Goal: Task Accomplishment & Management: Use online tool/utility

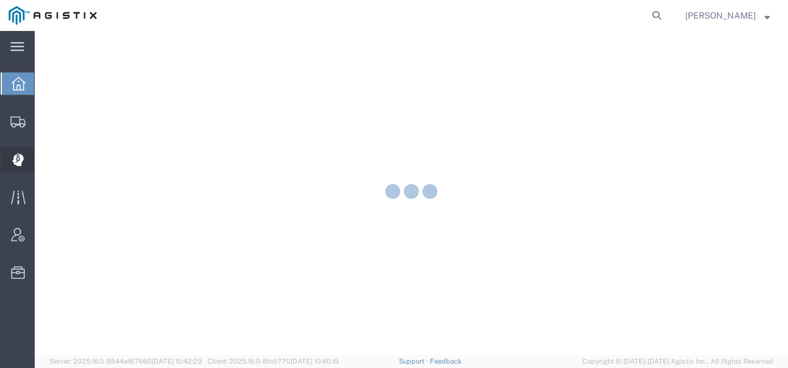
click at [20, 162] on icon at bounding box center [17, 160] width 11 height 12
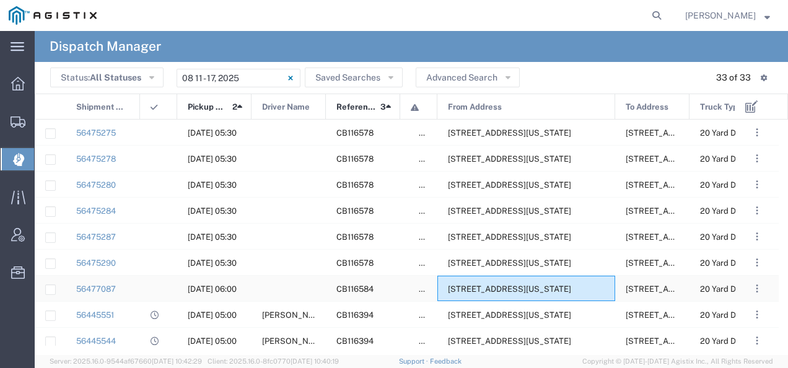
click at [499, 289] on span "[STREET_ADDRESS][US_STATE]" at bounding box center [509, 288] width 123 height 9
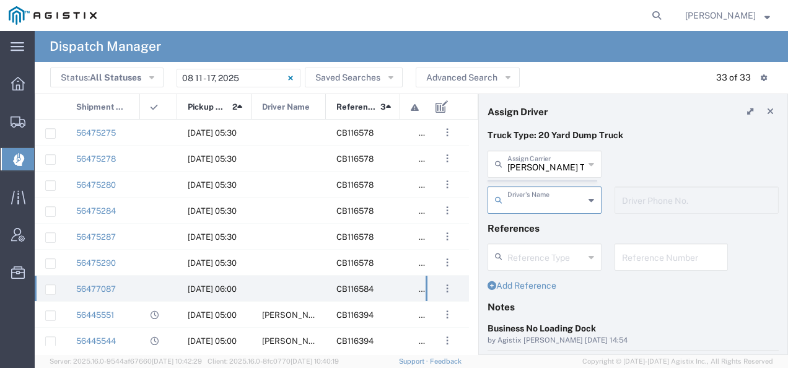
click at [514, 163] on agx-dispatcher-assign-widget "[PERSON_NAME] Tanks Inc Assign [PERSON_NAME] Tanks Inc AC Transportation ACE Tr…" at bounding box center [633, 187] width 291 height 72
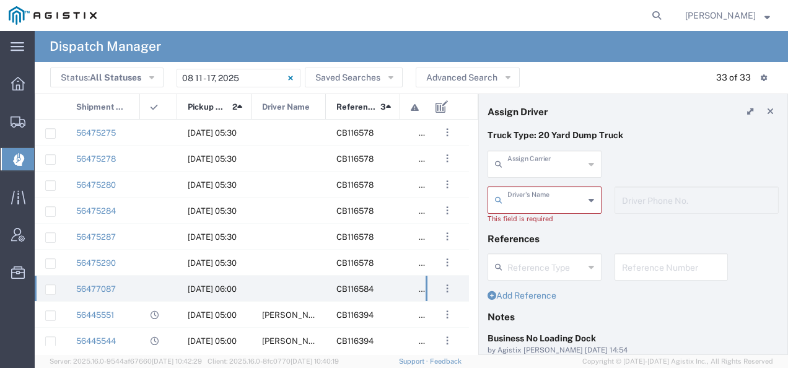
click at [514, 163] on input "text" at bounding box center [545, 163] width 77 height 22
click at [511, 188] on span "VCH Trucking" at bounding box center [542, 191] width 107 height 19
type input "VCH Trucking"
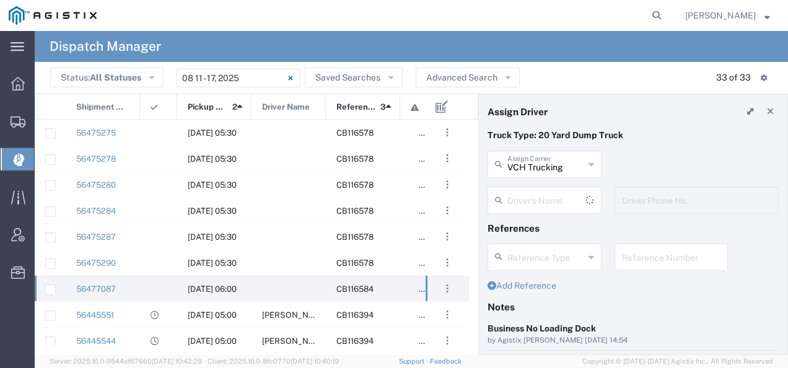
click at [511, 200] on input "text" at bounding box center [546, 199] width 78 height 22
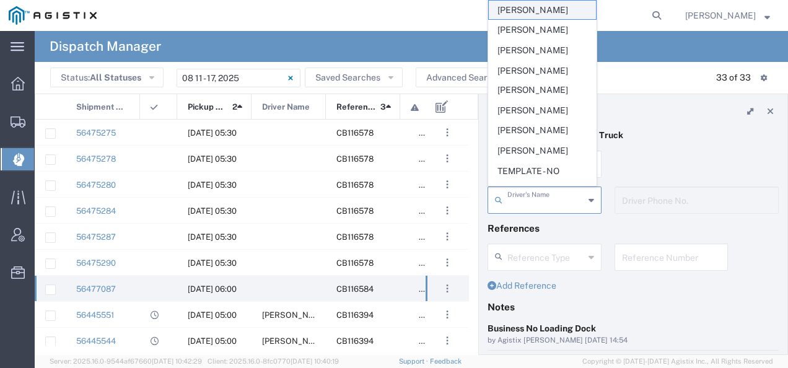
click at [542, 15] on span "[PERSON_NAME]" at bounding box center [542, 10] width 107 height 19
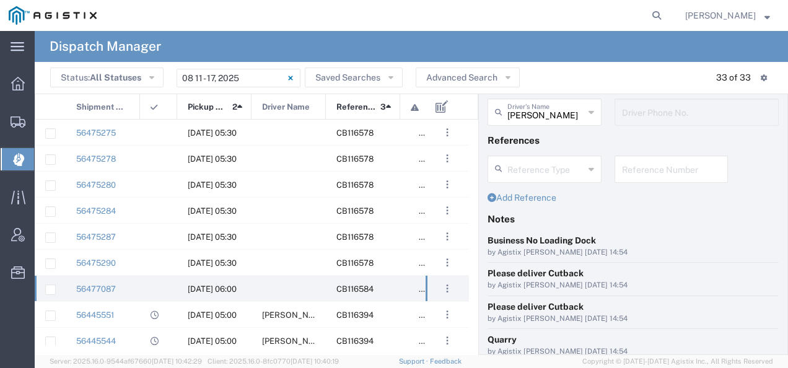
scroll to position [190, 0]
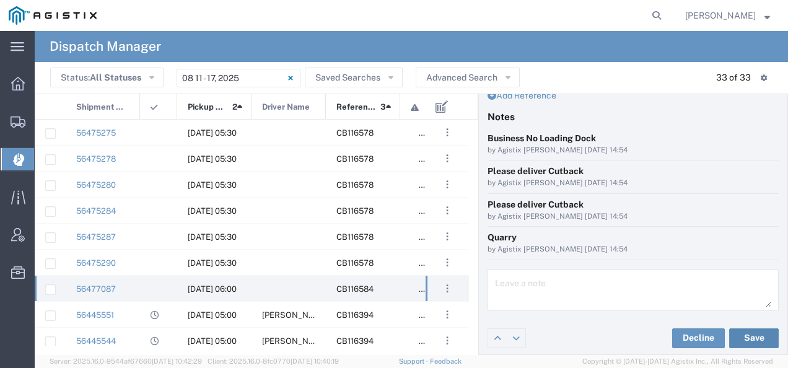
click at [742, 335] on button "Save" at bounding box center [754, 338] width 50 height 20
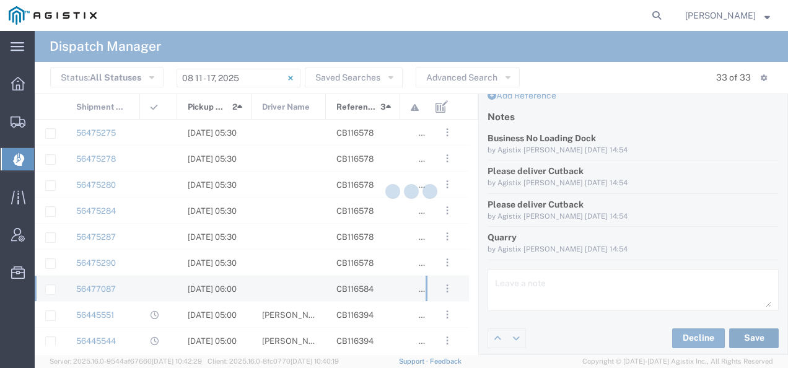
type input "[PERSON_NAME]"
type input "VCH Trucking"
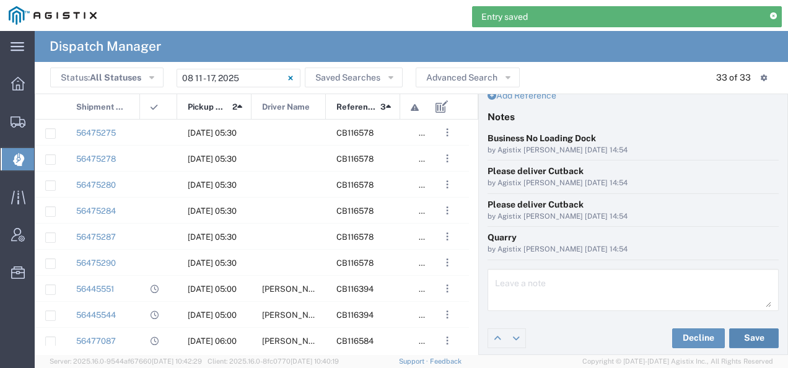
scroll to position [0, 0]
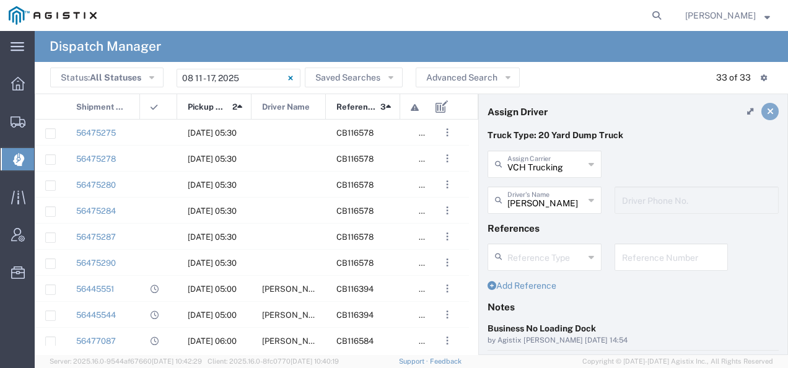
click at [765, 110] on link at bounding box center [770, 111] width 17 height 17
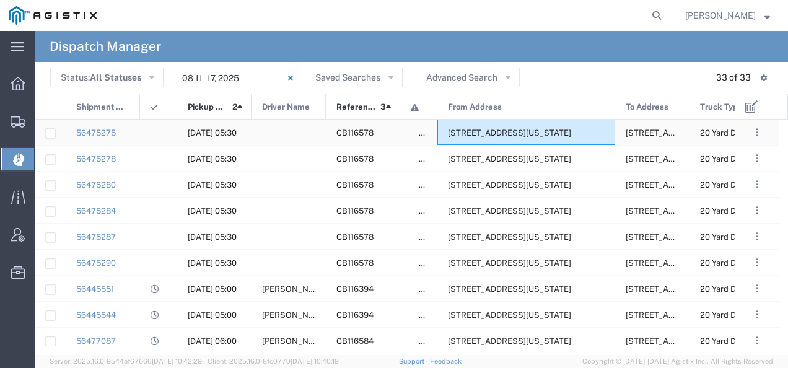
click at [519, 130] on span "[STREET_ADDRESS][US_STATE]" at bounding box center [509, 132] width 123 height 9
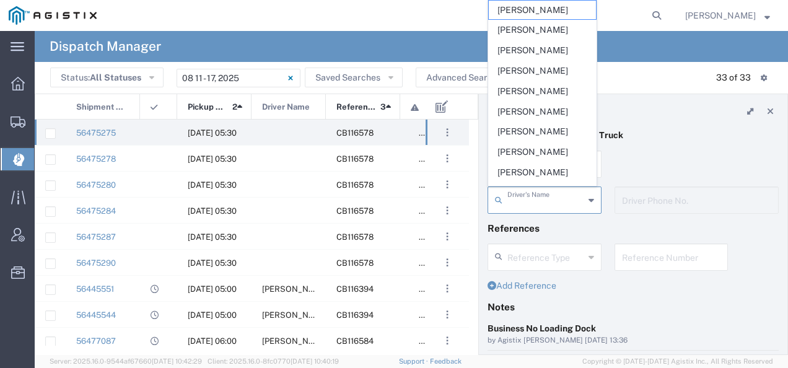
click at [519, 198] on input "text" at bounding box center [545, 199] width 77 height 22
click at [644, 100] on header "Assign Driver" at bounding box center [633, 111] width 309 height 35
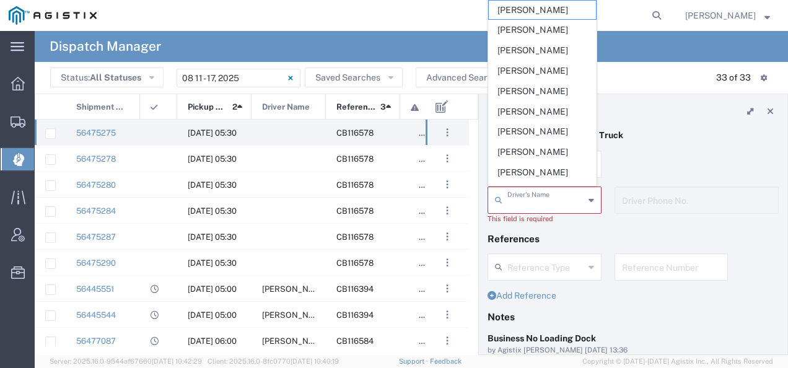
click at [534, 200] on input "text" at bounding box center [545, 199] width 77 height 22
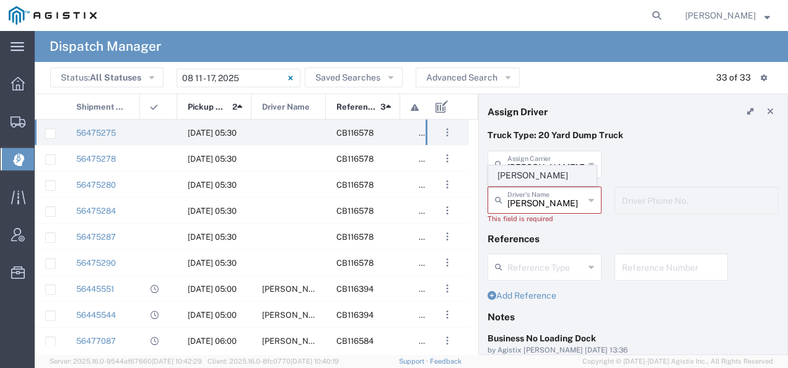
click at [519, 173] on span "[PERSON_NAME]" at bounding box center [542, 175] width 107 height 19
type input "[PERSON_NAME]"
type input "9255182414"
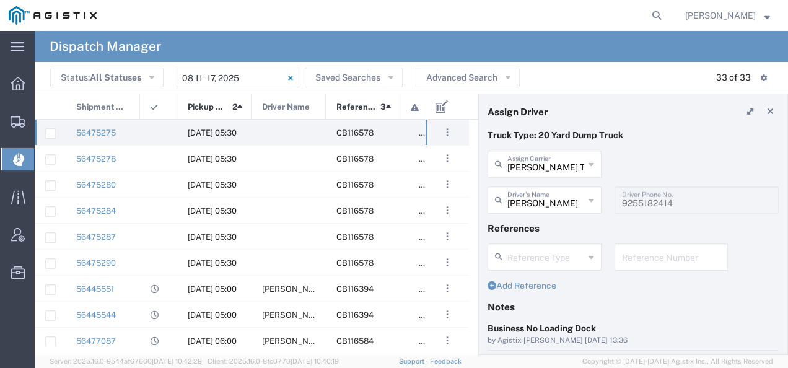
scroll to position [124, 0]
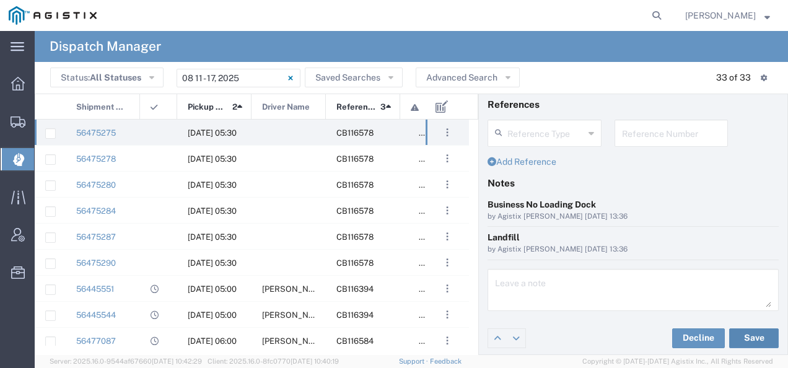
click at [757, 338] on button "Save" at bounding box center [754, 338] width 50 height 20
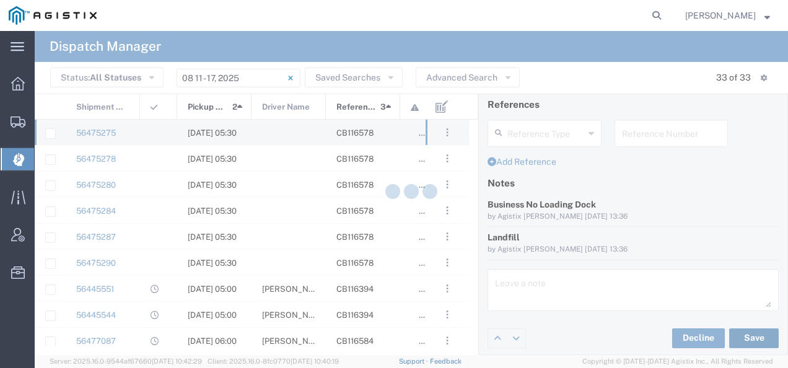
type input "[PERSON_NAME]"
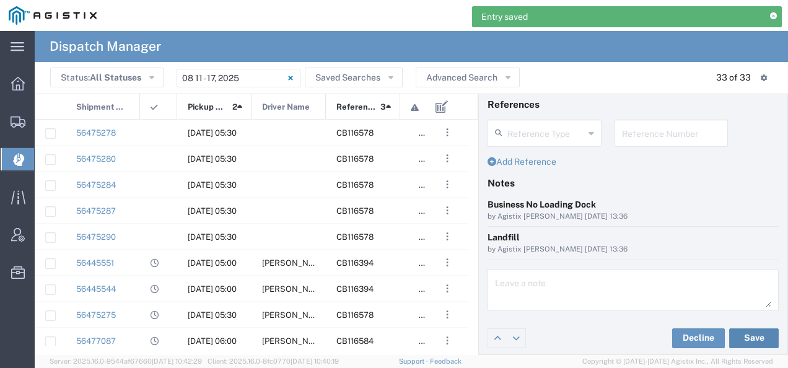
scroll to position [0, 0]
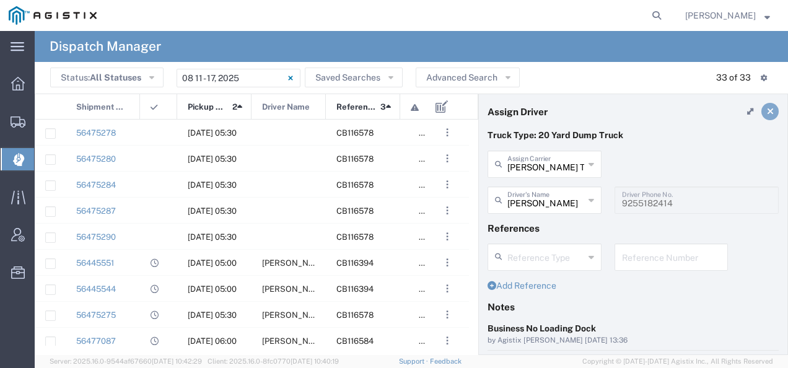
click at [767, 114] on icon at bounding box center [770, 111] width 7 height 9
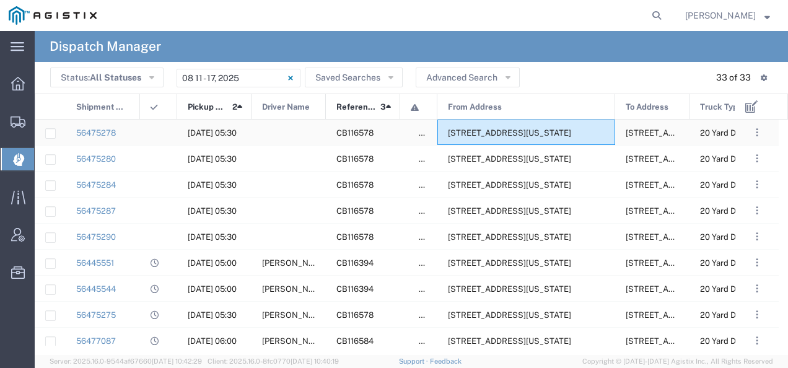
click at [545, 126] on div "[STREET_ADDRESS][US_STATE]" at bounding box center [526, 132] width 178 height 25
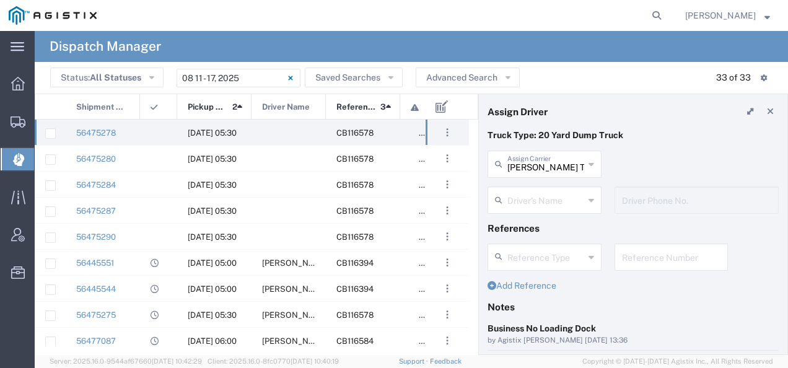
click at [539, 195] on input "text" at bounding box center [545, 199] width 77 height 22
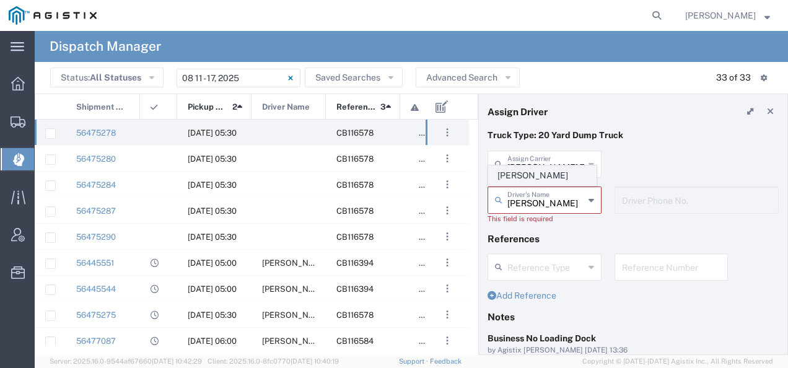
click at [534, 183] on span "[PERSON_NAME]" at bounding box center [542, 175] width 107 height 19
type input "[PERSON_NAME]"
type input "2097079350"
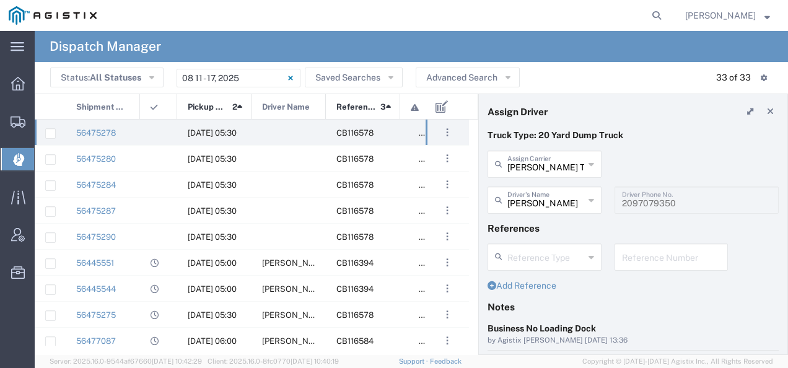
scroll to position [124, 0]
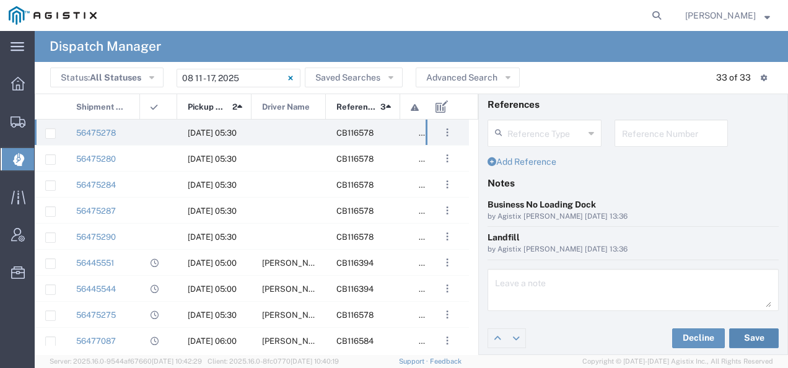
click at [750, 328] on button "Save" at bounding box center [754, 338] width 50 height 20
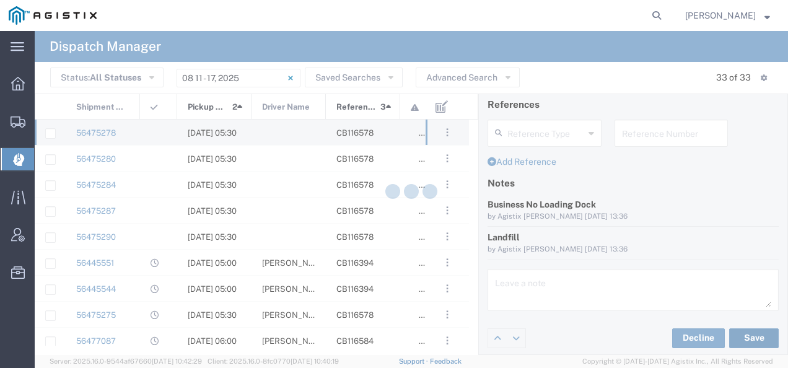
type input "[PERSON_NAME]"
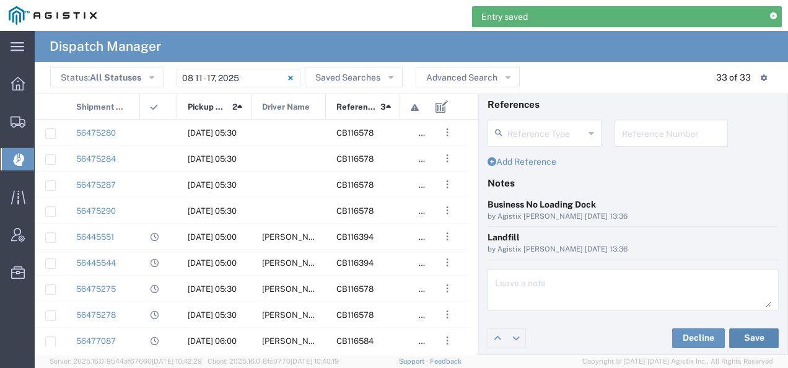
scroll to position [0, 0]
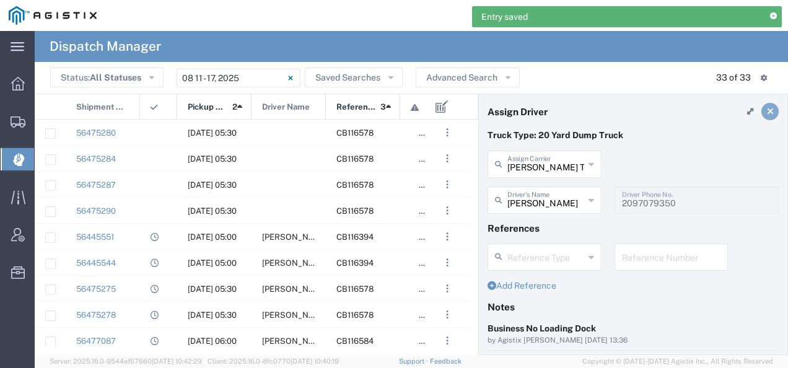
click at [764, 109] on link at bounding box center [770, 111] width 17 height 17
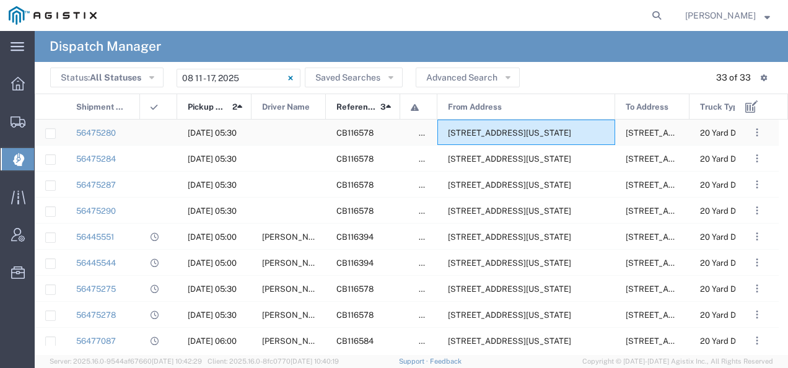
click at [524, 120] on div "[STREET_ADDRESS][US_STATE]" at bounding box center [526, 132] width 178 height 25
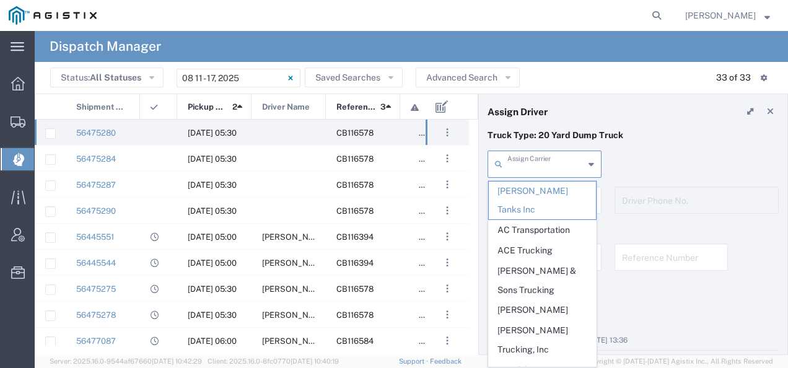
click at [553, 169] on input "text" at bounding box center [545, 163] width 77 height 22
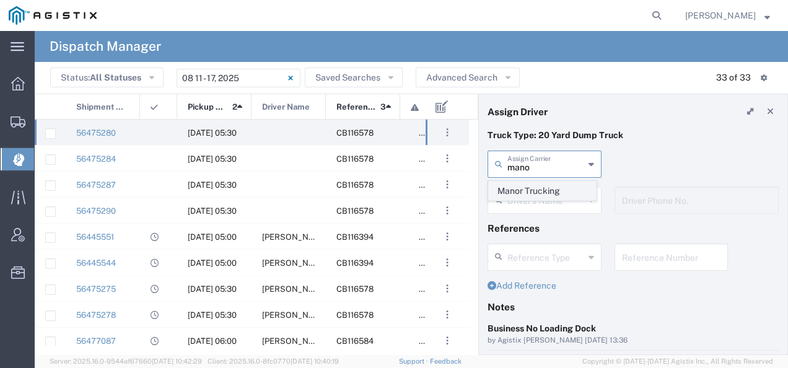
click at [534, 186] on span "Manor Trucking" at bounding box center [542, 191] width 107 height 19
type input "Manor Trucking"
click at [528, 198] on input "text" at bounding box center [546, 199] width 78 height 22
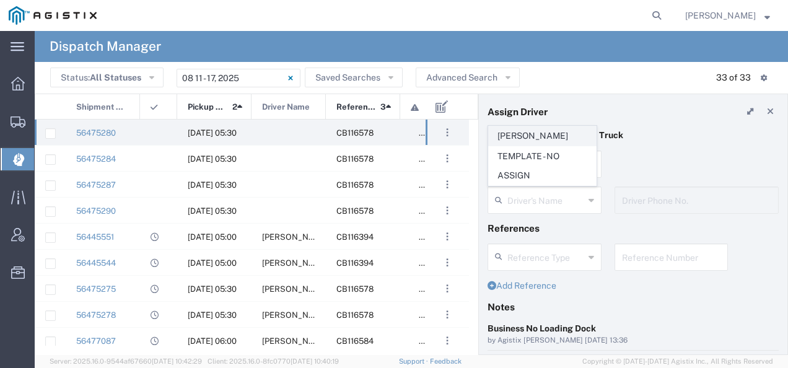
click at [534, 138] on span "[PERSON_NAME]" at bounding box center [542, 135] width 107 height 19
type input "[PERSON_NAME]"
type input "2093218686"
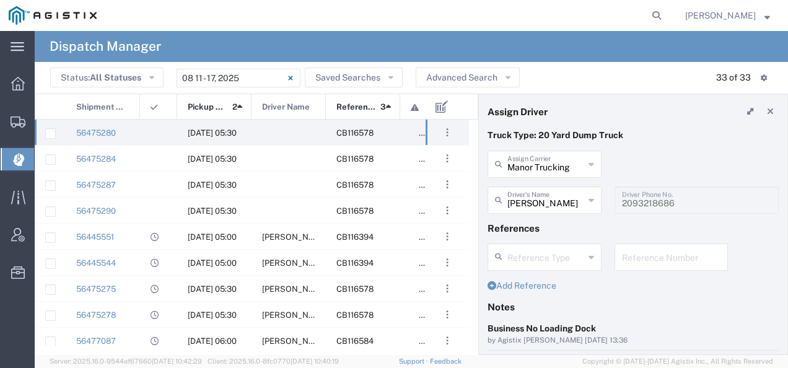
scroll to position [124, 0]
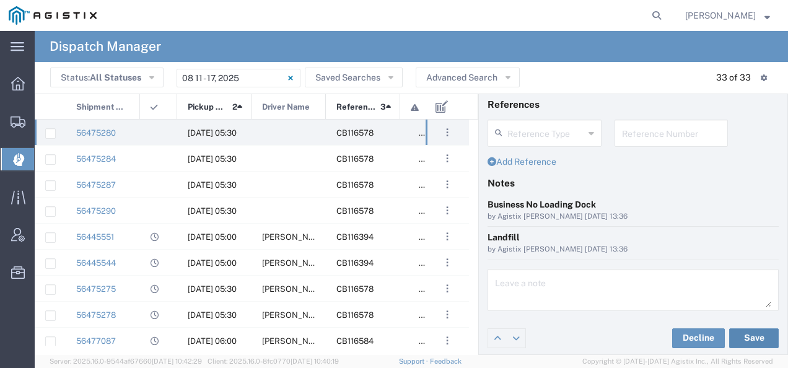
click at [741, 330] on button "Save" at bounding box center [754, 338] width 50 height 20
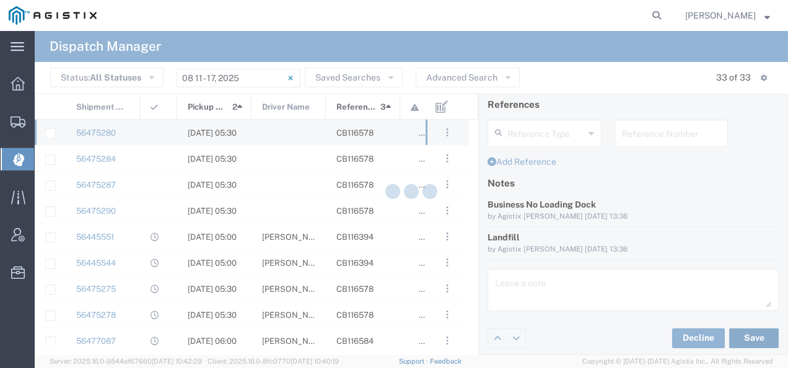
type input "[PERSON_NAME]"
type input "Manor Trucking"
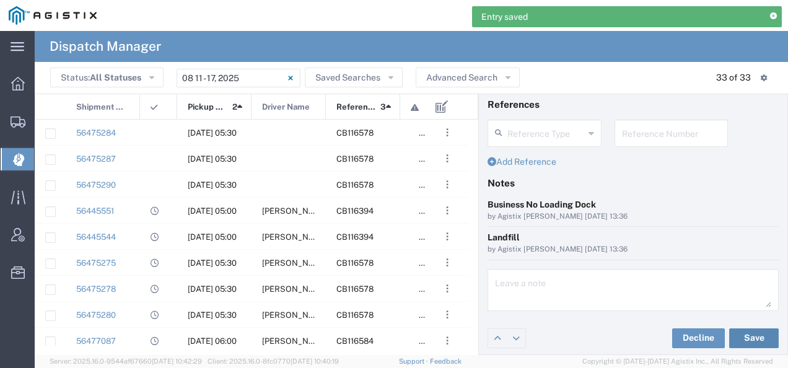
scroll to position [0, 0]
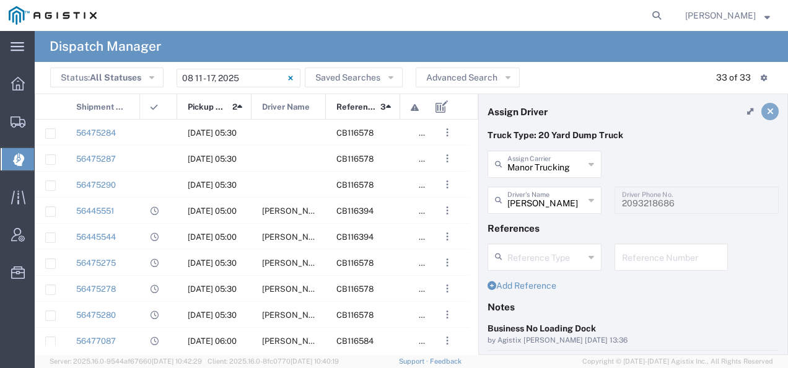
click at [767, 113] on icon at bounding box center [770, 111] width 7 height 9
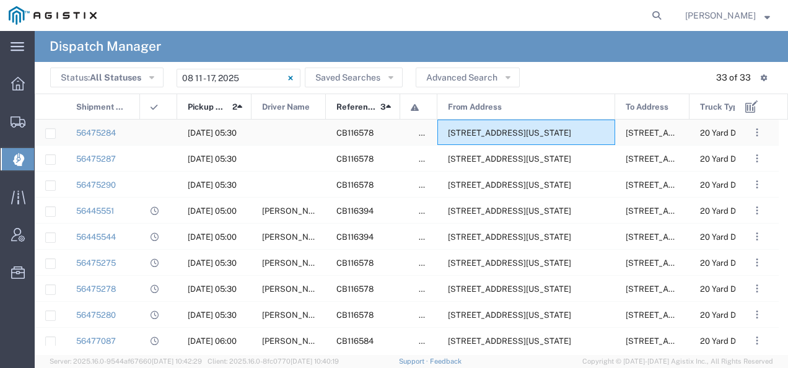
click at [486, 135] on span "[STREET_ADDRESS][US_STATE]" at bounding box center [509, 132] width 123 height 9
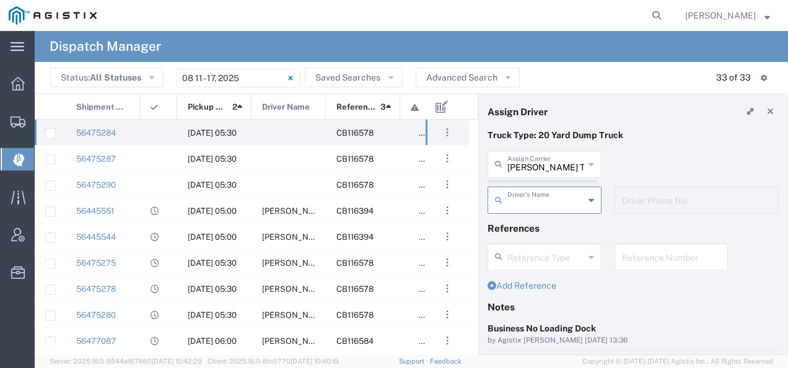
click at [529, 167] on agx-dispatcher-assign-widget "[PERSON_NAME] Tanks Inc Assign [PERSON_NAME] Tanks Inc AC Transportation ACE Tr…" at bounding box center [633, 187] width 291 height 72
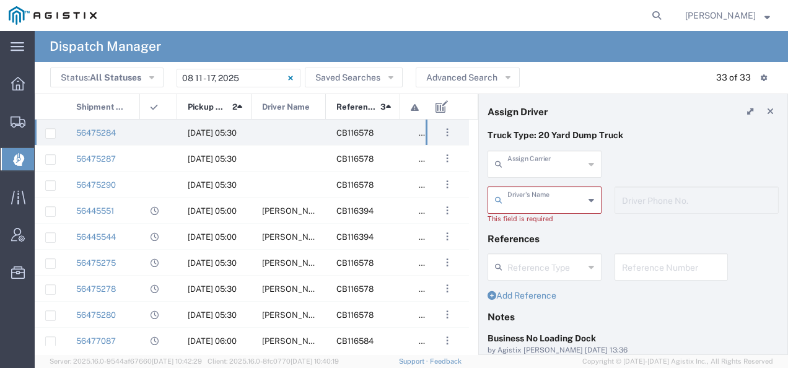
click at [529, 167] on input "text" at bounding box center [545, 163] width 77 height 22
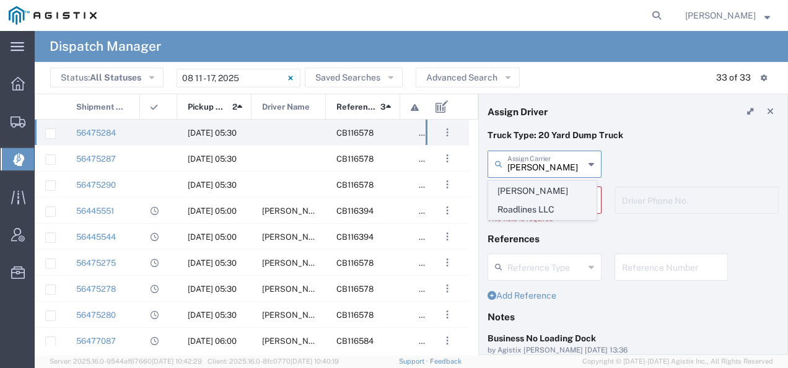
click at [517, 192] on span "[PERSON_NAME] Roadlines LLC" at bounding box center [542, 201] width 107 height 38
type input "[PERSON_NAME] Roadlines LLC"
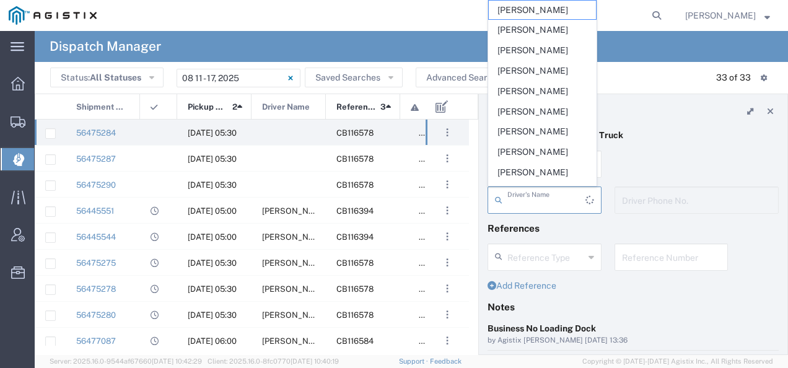
click at [517, 192] on input "text" at bounding box center [546, 199] width 78 height 22
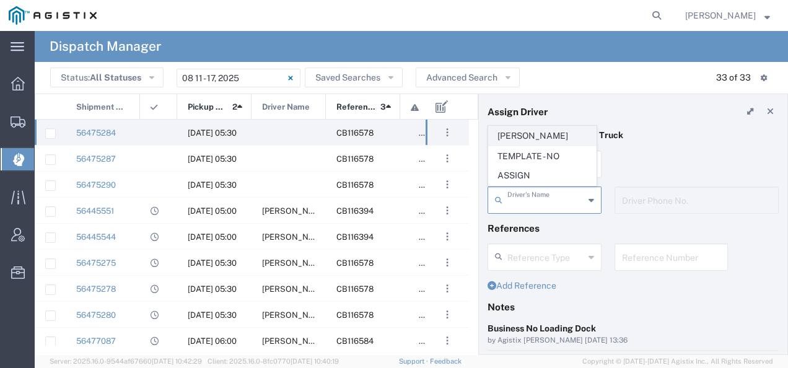
click at [516, 133] on span "[PERSON_NAME]" at bounding box center [542, 135] width 107 height 19
type input "[PERSON_NAME]"
type input "5107149934"
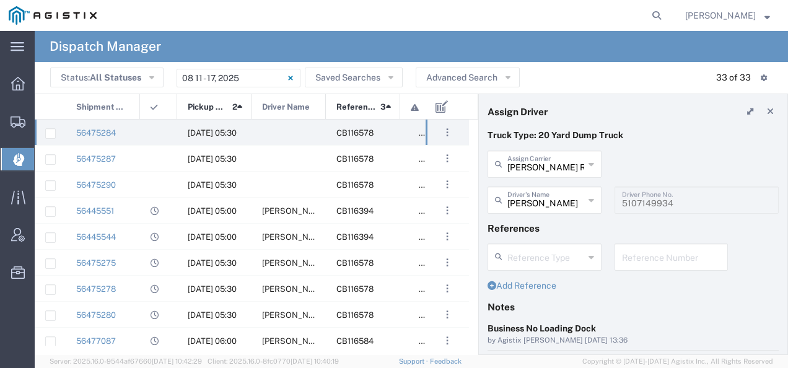
scroll to position [124, 0]
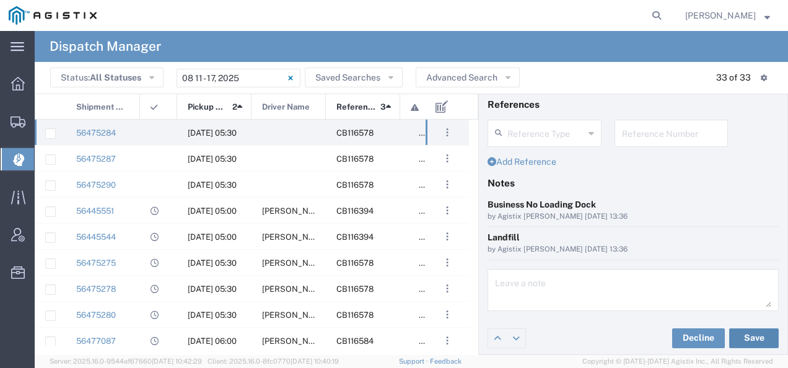
click at [740, 334] on button "Save" at bounding box center [754, 338] width 50 height 20
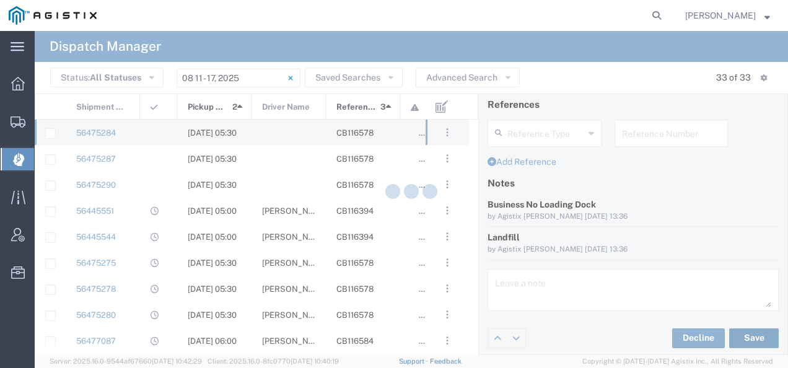
type input "[PERSON_NAME]"
type input "[PERSON_NAME] Roadlines LLC"
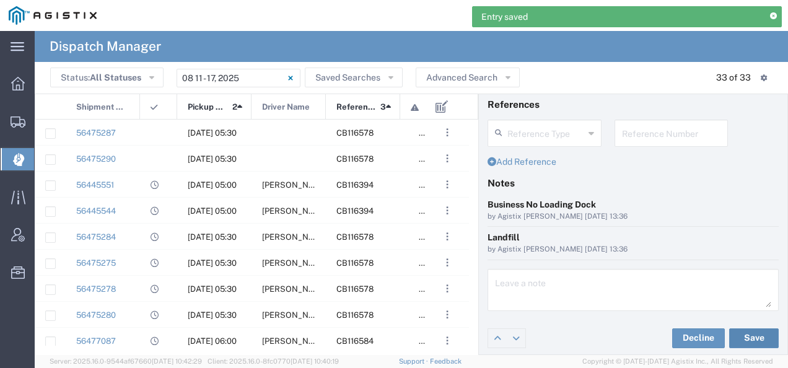
scroll to position [0, 0]
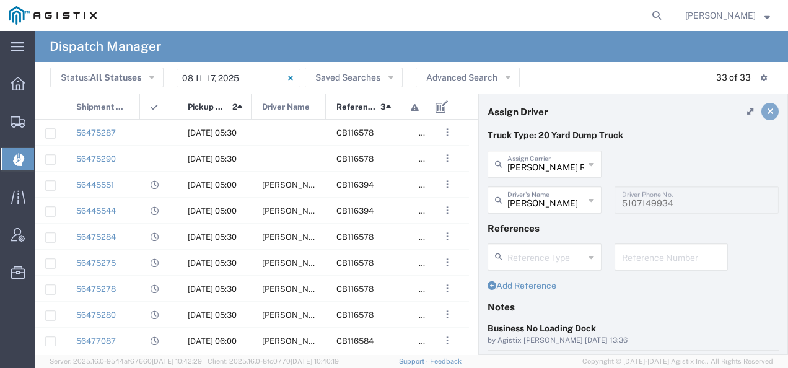
click at [764, 111] on link at bounding box center [770, 111] width 17 height 17
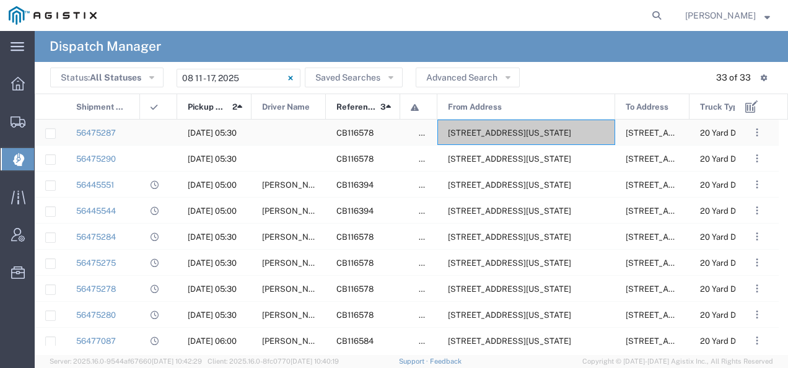
click at [510, 133] on span "[STREET_ADDRESS][US_STATE]" at bounding box center [509, 132] width 123 height 9
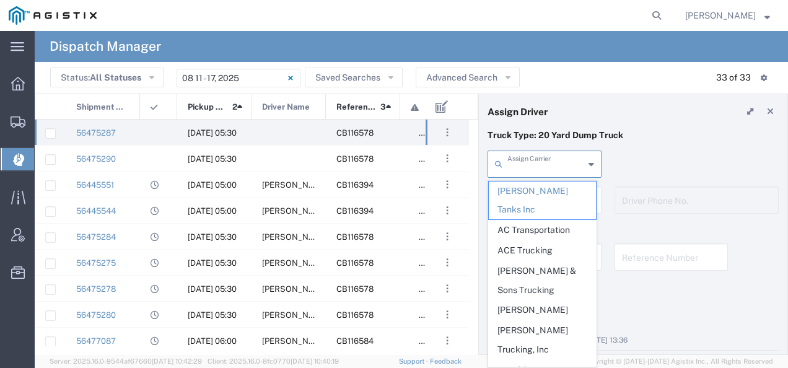
click at [566, 170] on input "text" at bounding box center [545, 163] width 77 height 22
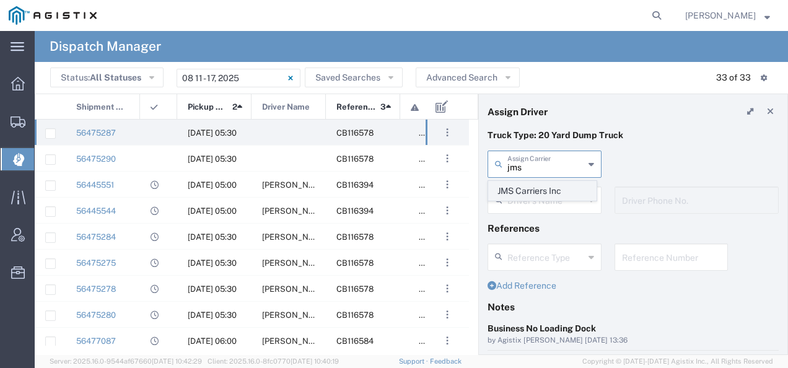
click at [536, 191] on span "JMS Carriers Inc" at bounding box center [542, 191] width 107 height 19
type input "JMS Carriers Inc"
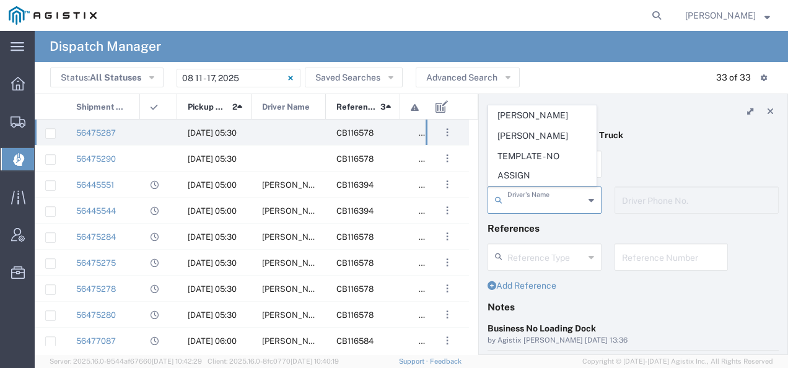
click at [536, 191] on input "text" at bounding box center [545, 199] width 77 height 22
click at [519, 118] on span "[PERSON_NAME]" at bounding box center [542, 115] width 107 height 19
type input "[PERSON_NAME]"
type input "[PHONE_NUMBER]"
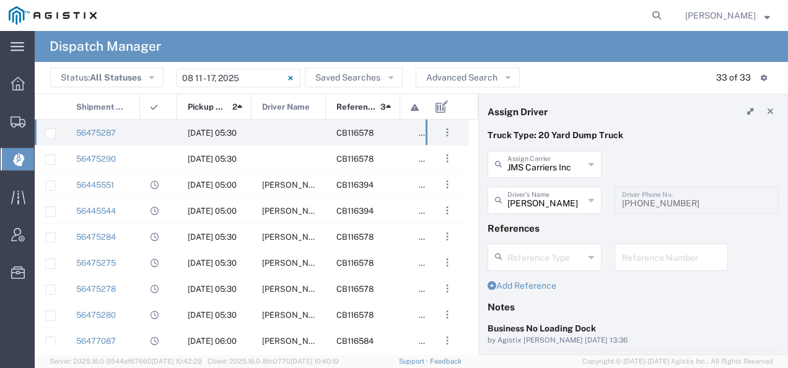
scroll to position [124, 0]
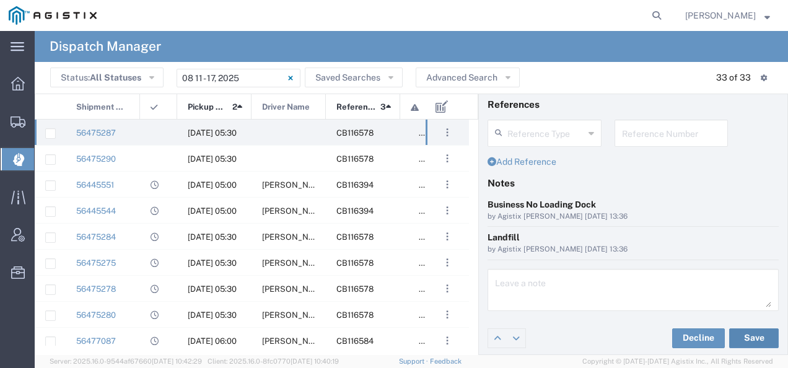
click at [746, 336] on button "Save" at bounding box center [754, 338] width 50 height 20
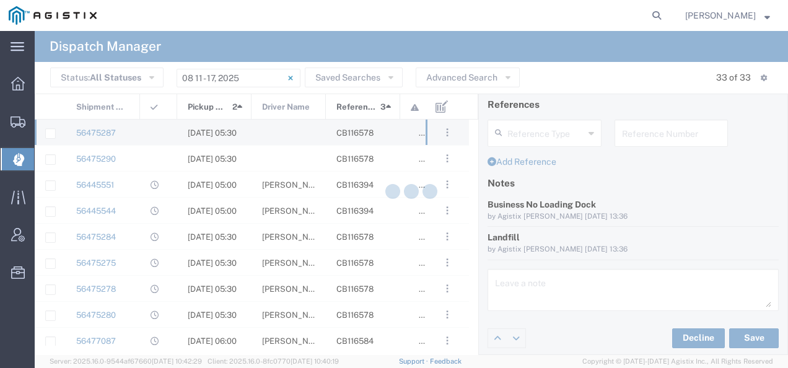
type input "[PERSON_NAME]"
type input "JMS Carriers Inc"
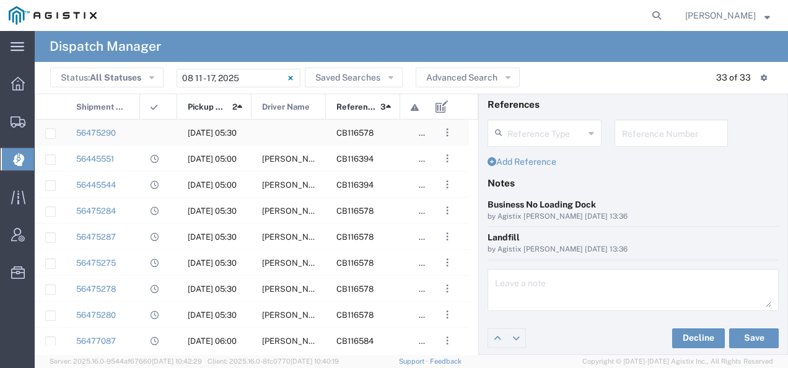
click at [372, 140] on div "CB116578" at bounding box center [363, 132] width 74 height 25
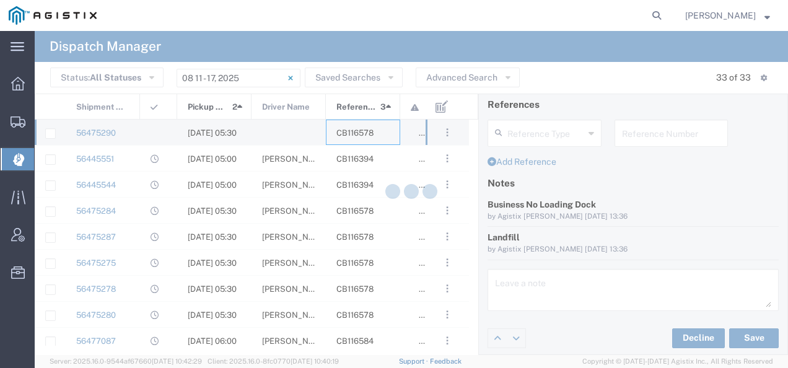
type input "[PERSON_NAME] Tanks Inc"
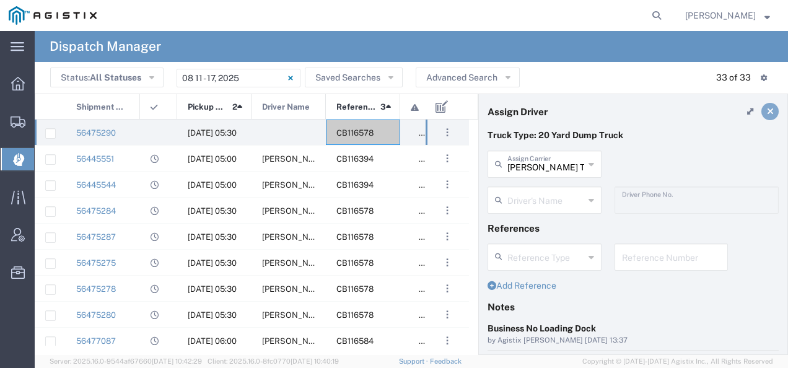
click at [767, 113] on icon at bounding box center [770, 111] width 7 height 9
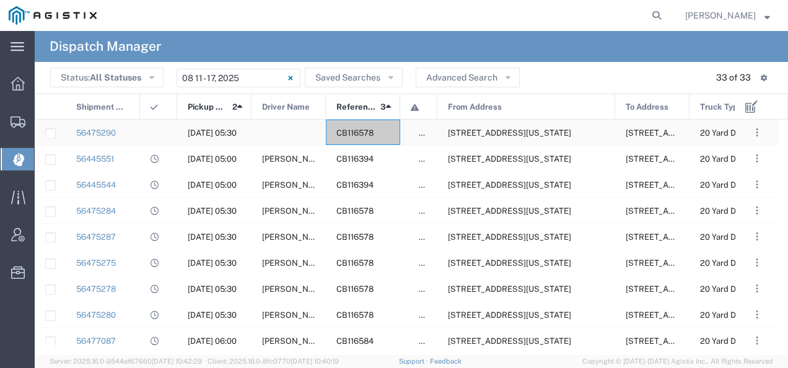
click at [491, 138] on span "[STREET_ADDRESS][US_STATE]" at bounding box center [509, 132] width 123 height 9
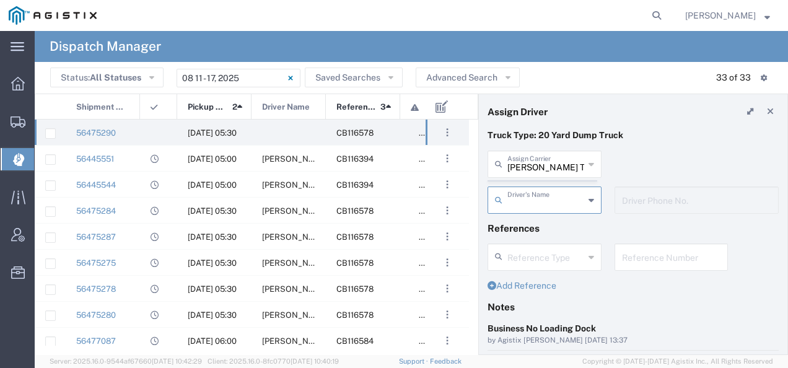
click at [544, 166] on agx-dispatcher-assign-widget "[PERSON_NAME] Tanks Inc Assign [PERSON_NAME] Tanks Inc AC Transportation ACE Tr…" at bounding box center [633, 187] width 291 height 72
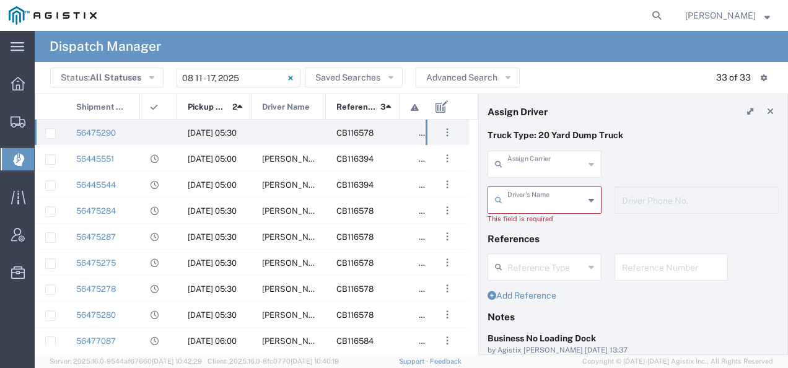
click at [544, 166] on input "text" at bounding box center [545, 163] width 77 height 22
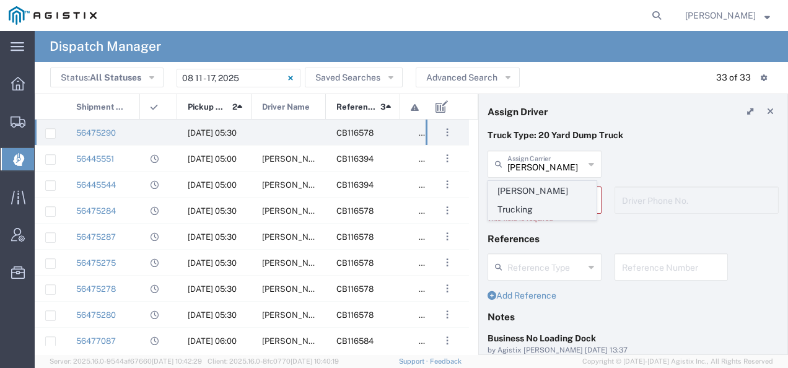
click at [527, 192] on span "[PERSON_NAME] Trucking" at bounding box center [542, 201] width 107 height 38
type input "[PERSON_NAME] Trucking"
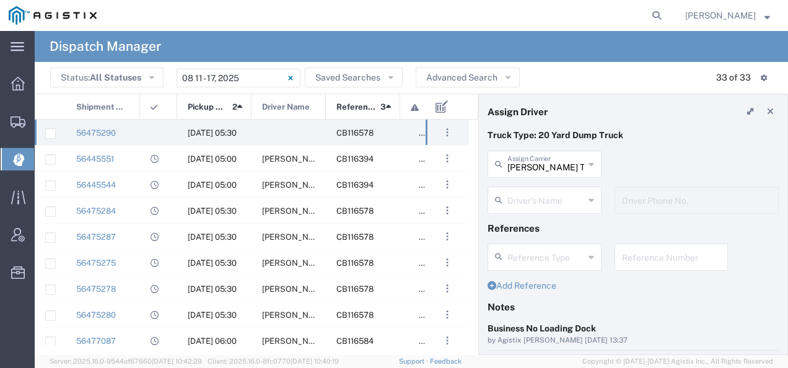
click at [527, 192] on input "text" at bounding box center [545, 199] width 77 height 22
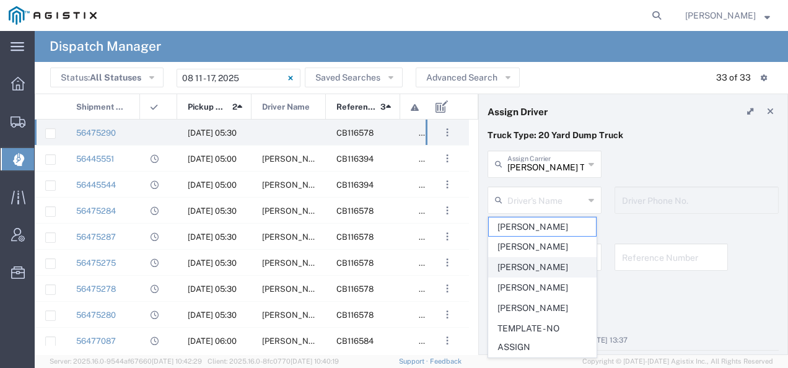
click at [524, 268] on span "[PERSON_NAME]" at bounding box center [542, 267] width 107 height 19
type input "[PERSON_NAME]"
type input "2094954509"
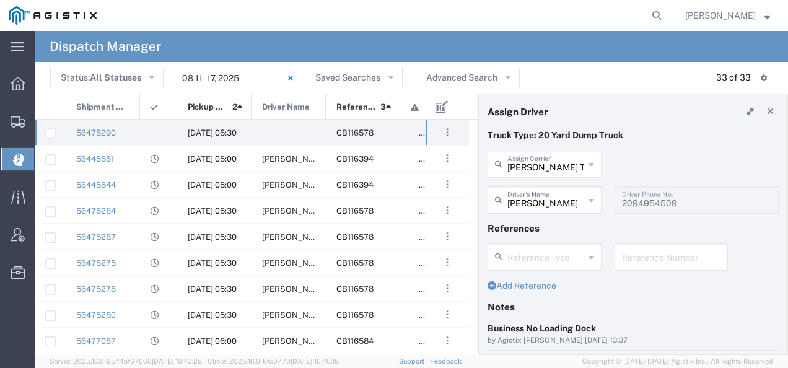
scroll to position [124, 0]
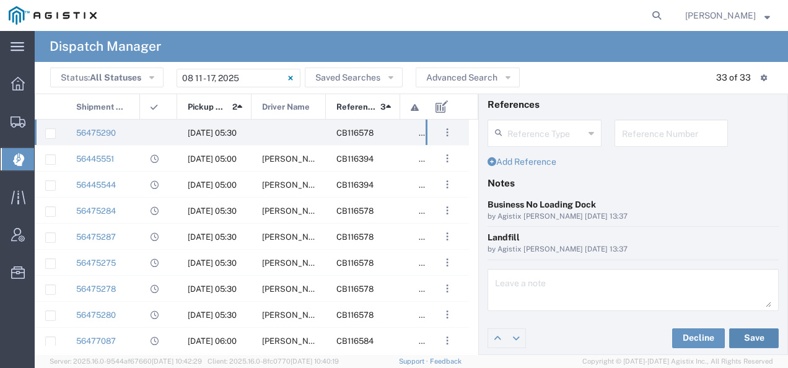
click at [755, 338] on button "Save" at bounding box center [754, 338] width 50 height 20
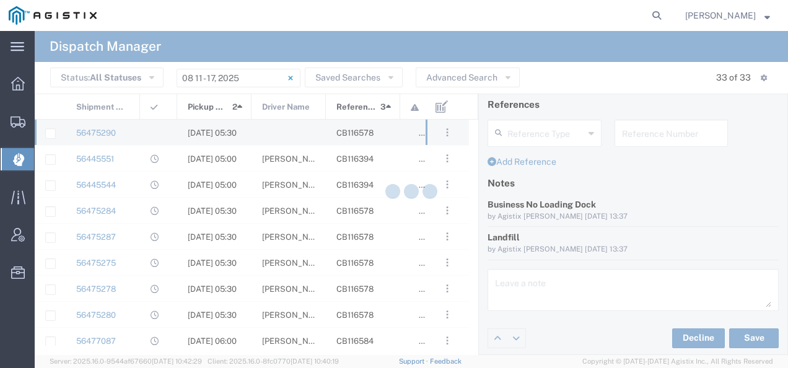
type input "[PERSON_NAME]"
type input "[PERSON_NAME] Trucking"
